Goal: Transaction & Acquisition: Book appointment/travel/reservation

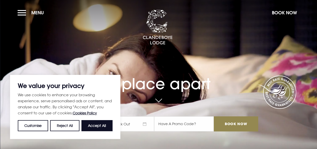
click at [97, 123] on button "Accept All" at bounding box center [97, 125] width 31 height 11
checkbox input "true"
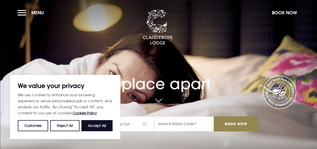
checkbox input "true"
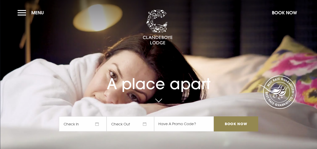
click at [97, 123] on span "Check In" at bounding box center [83, 123] width 48 height 15
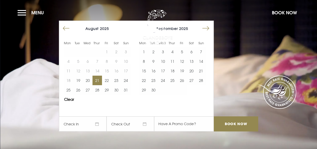
click at [100, 81] on button "21" at bounding box center [98, 81] width 10 height 10
click at [119, 79] on button "23" at bounding box center [117, 81] width 10 height 10
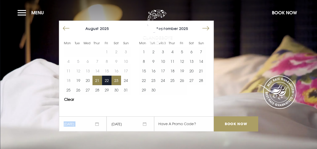
click at [248, 126] on input "Book Now" at bounding box center [236, 123] width 44 height 15
